Goal: Information Seeking & Learning: Learn about a topic

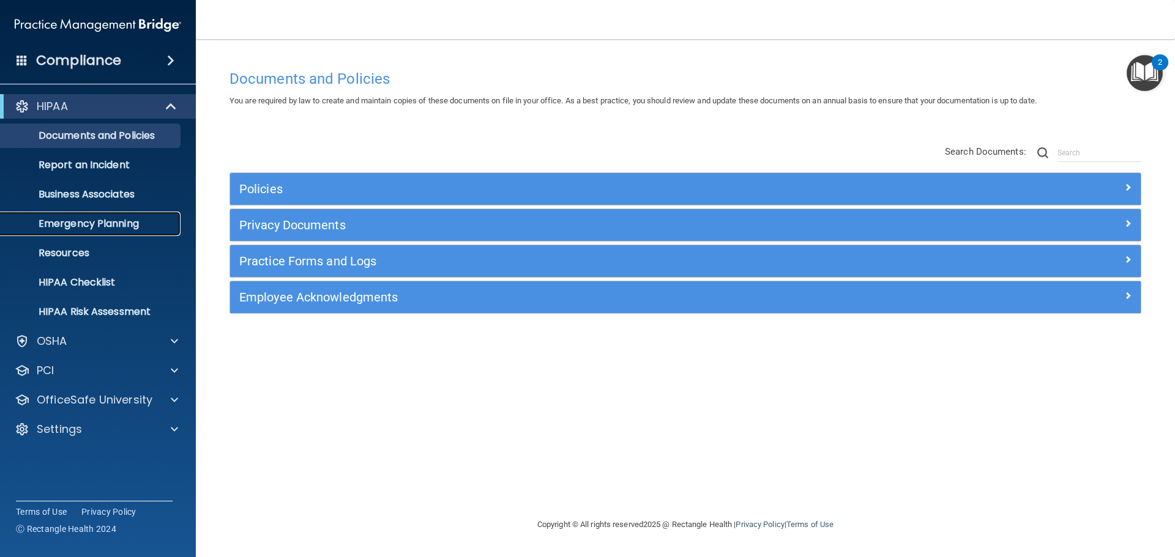
click at [115, 220] on p "Emergency Planning" at bounding box center [91, 224] width 167 height 12
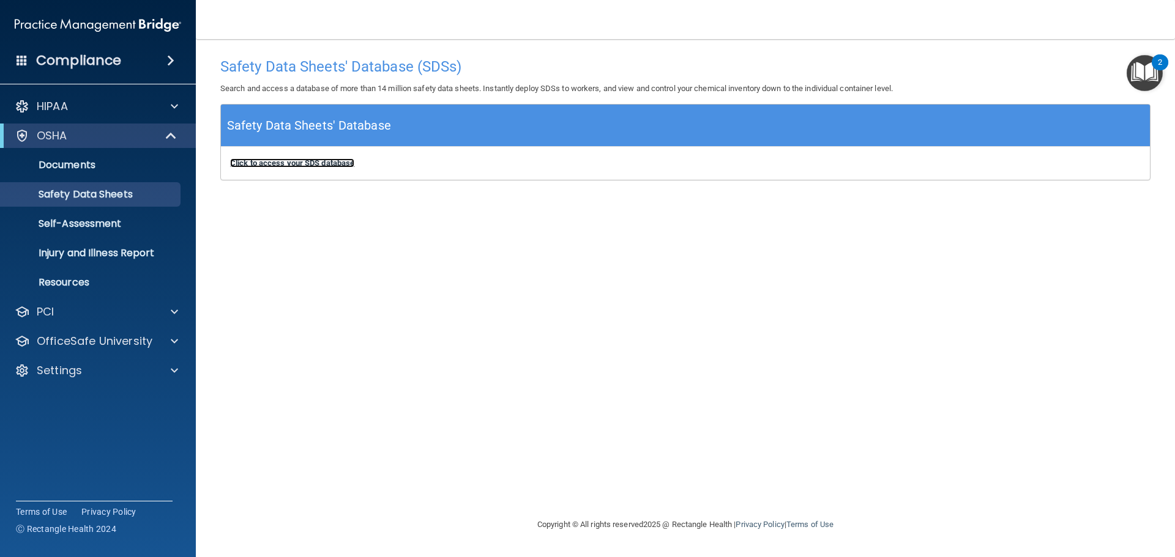
click at [270, 162] on b "Click to access your SDS database" at bounding box center [292, 162] width 124 height 9
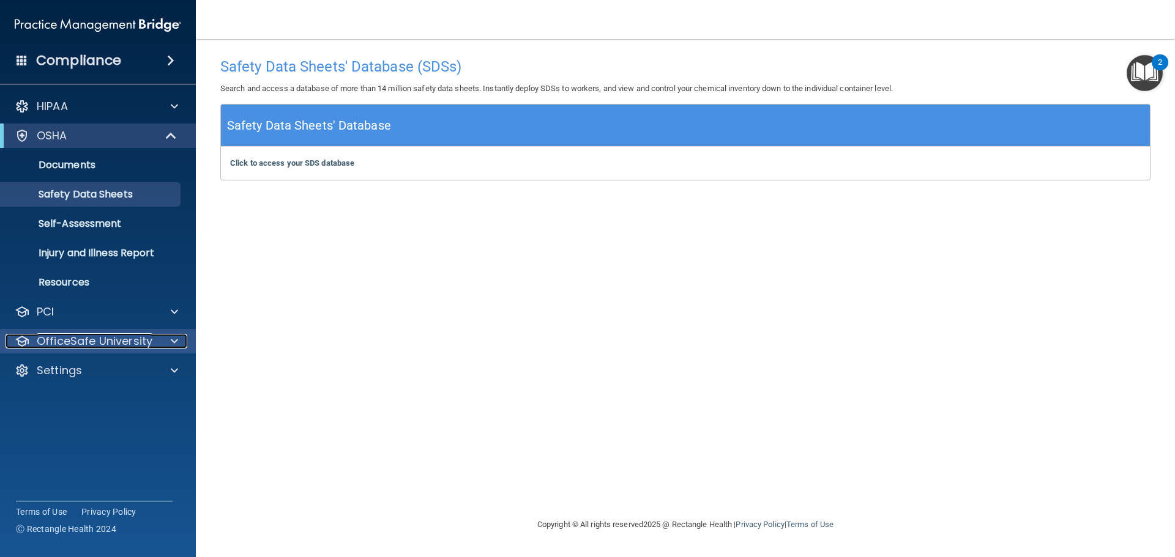
click at [120, 344] on p "OfficeSafe University" at bounding box center [95, 341] width 116 height 15
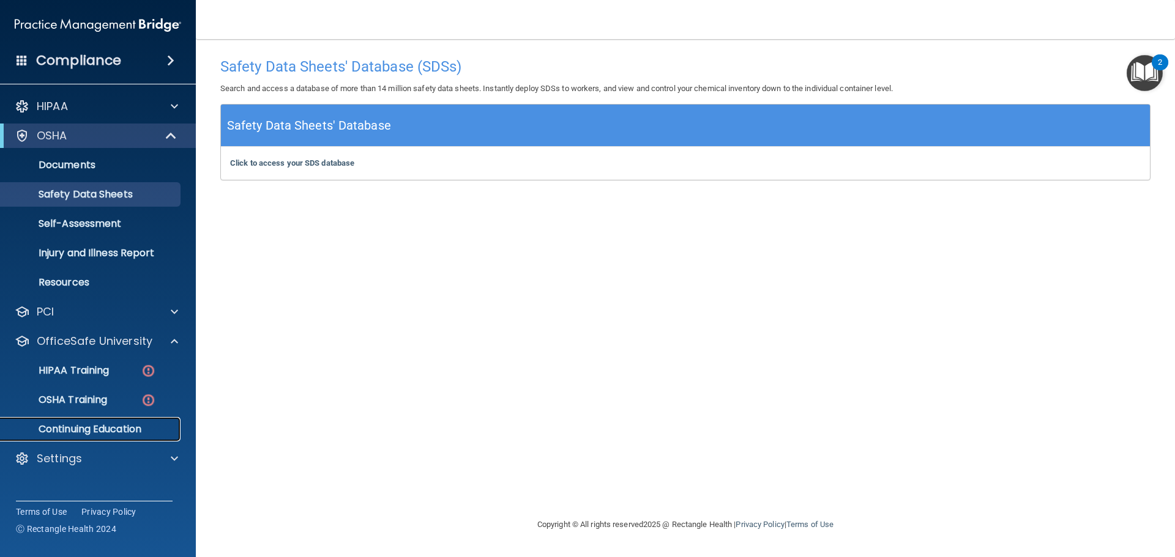
click at [89, 425] on p "Continuing Education" at bounding box center [91, 429] width 167 height 12
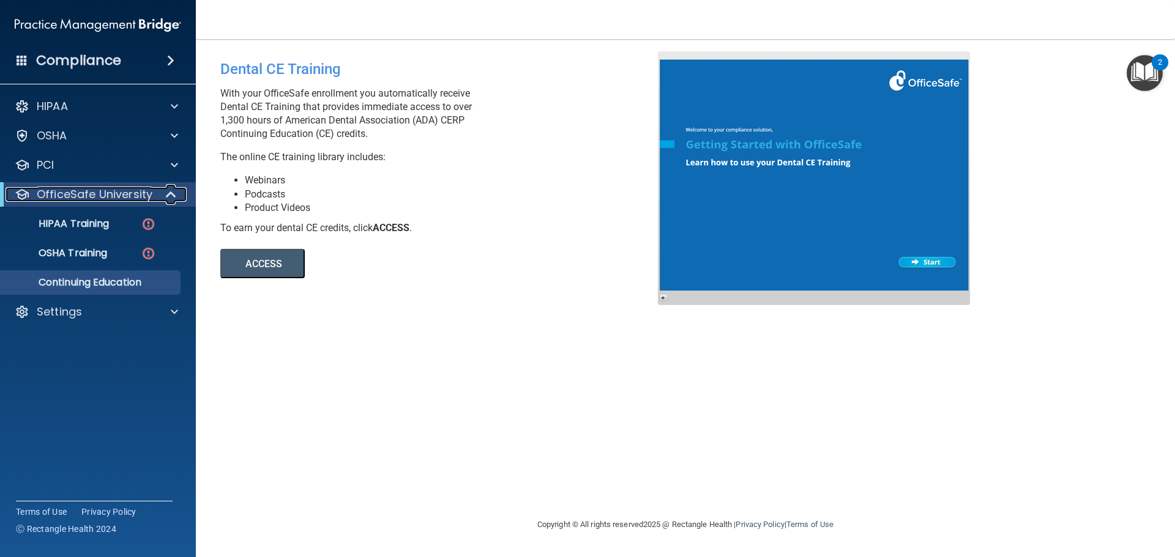
click at [124, 192] on p "OfficeSafe University" at bounding box center [95, 194] width 116 height 15
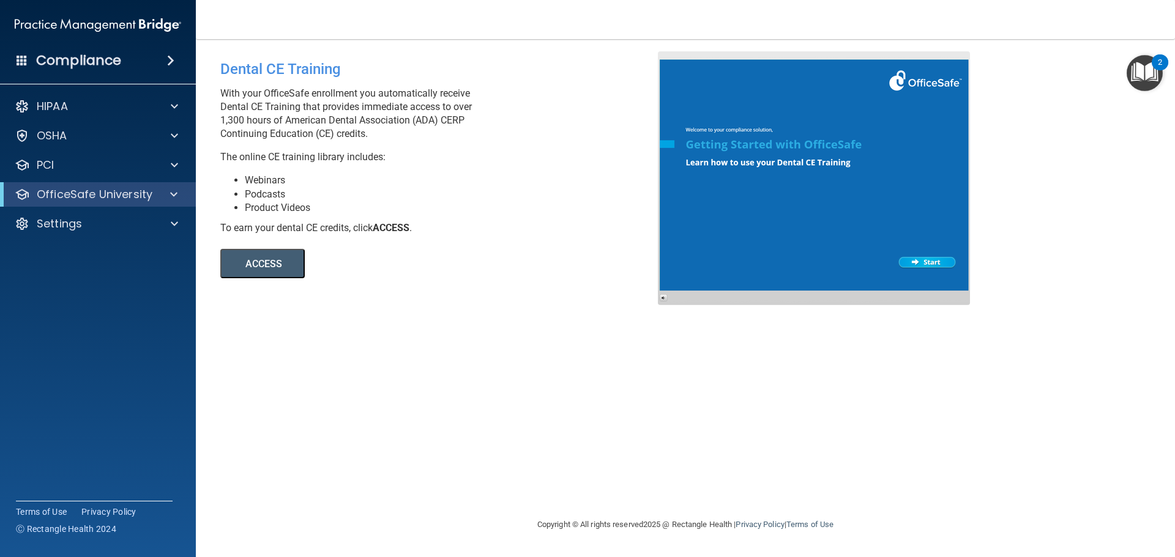
click at [865, 7] on nav "Toggle navigation [PERSON_NAME] [EMAIL_ADDRESS][DOMAIN_NAME] Manage My Enterpri…" at bounding box center [685, 19] width 979 height 39
click at [712, 426] on div "Dental CE Training With your OfficeSafe enrollment you automatically receive De…" at bounding box center [685, 278] width 930 height 454
